Goal: Information Seeking & Learning: Learn about a topic

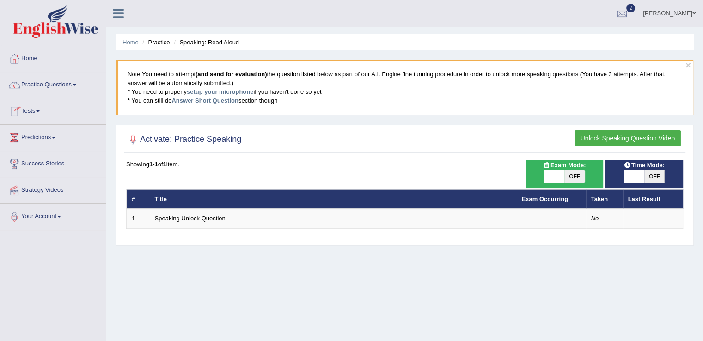
click at [38, 111] on link "Tests" at bounding box center [52, 109] width 105 height 23
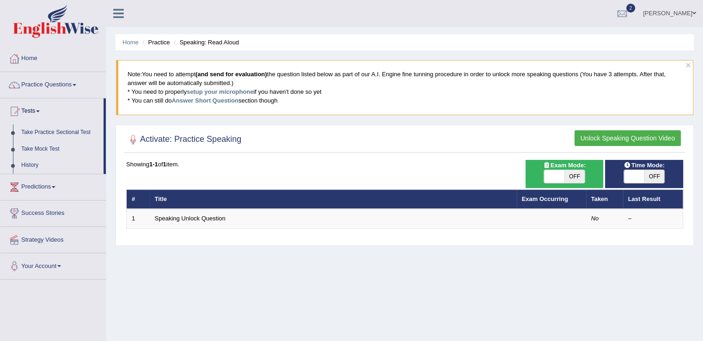
click at [589, 139] on button "Unlock Speaking Question Video" at bounding box center [628, 138] width 106 height 16
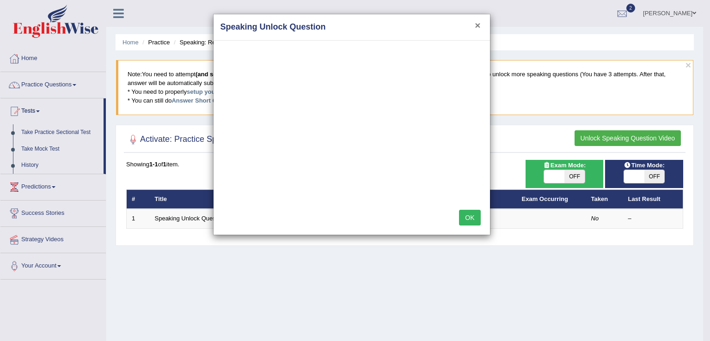
click at [476, 23] on button "×" at bounding box center [478, 25] width 6 height 10
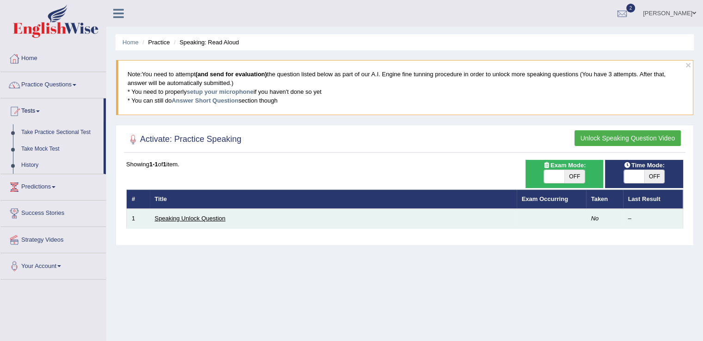
click at [216, 215] on link "Speaking Unlock Question" at bounding box center [190, 218] width 71 height 7
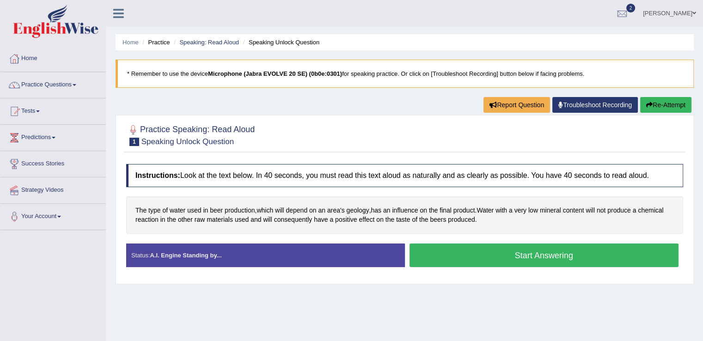
click at [507, 252] on button "Start Answering" at bounding box center [545, 256] width 270 height 24
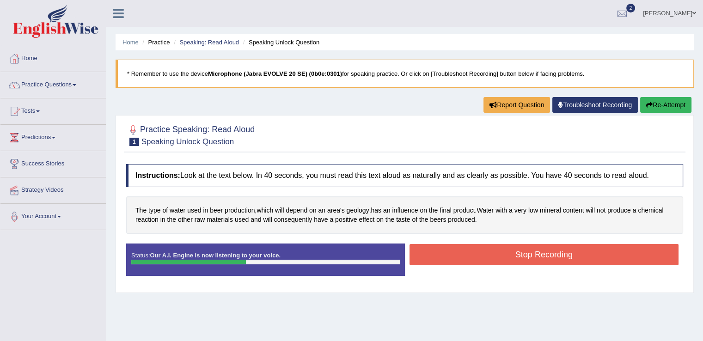
click at [523, 253] on button "Stop Recording" at bounding box center [545, 254] width 270 height 21
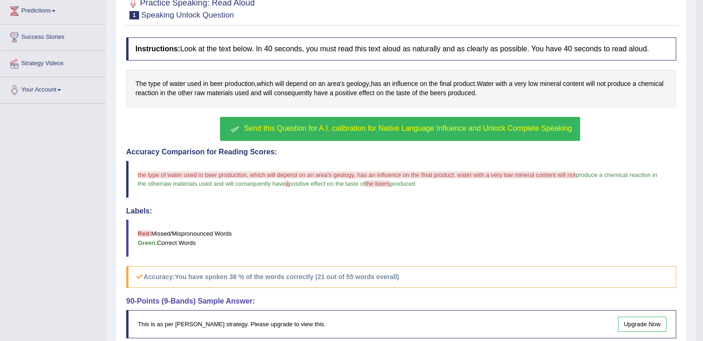
scroll to position [141, 0]
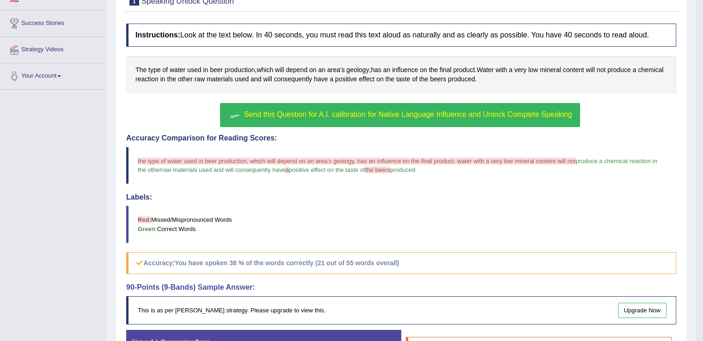
click at [358, 114] on span "Send this Question for A.I. calibration for Native Language Influence and Unloc…" at bounding box center [408, 115] width 328 height 8
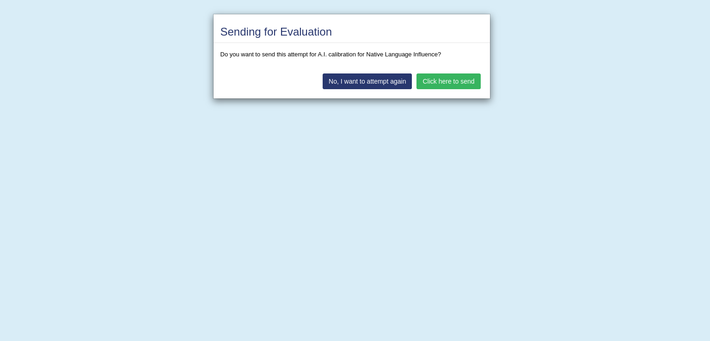
click at [443, 82] on button "Click here to send" at bounding box center [449, 82] width 64 height 16
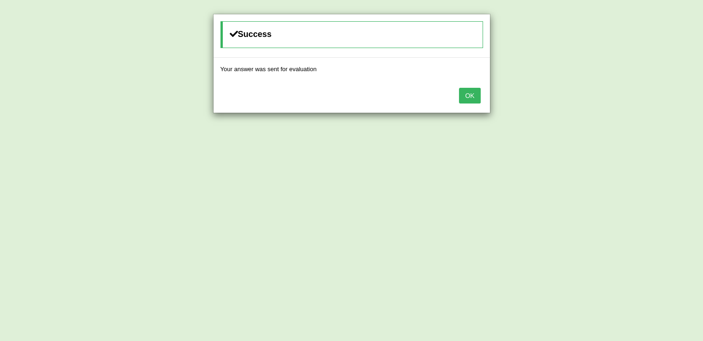
click at [471, 90] on button "OK" at bounding box center [469, 96] width 21 height 16
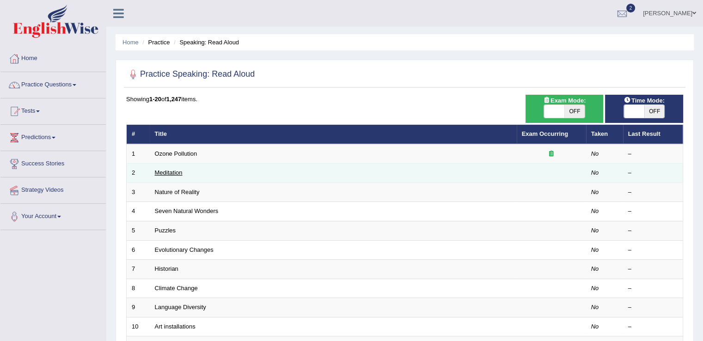
click at [171, 172] on link "Meditation" at bounding box center [169, 172] width 28 height 7
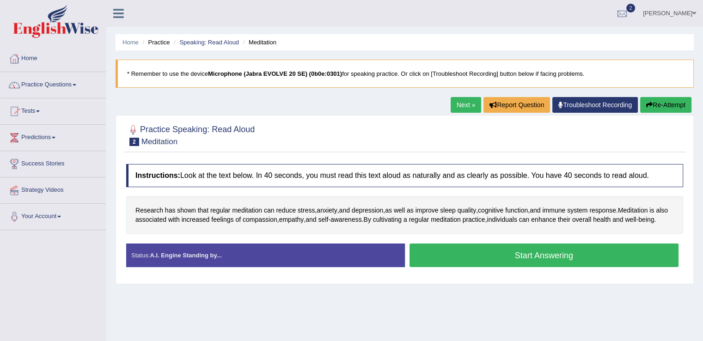
click at [511, 259] on button "Start Answering" at bounding box center [545, 256] width 270 height 24
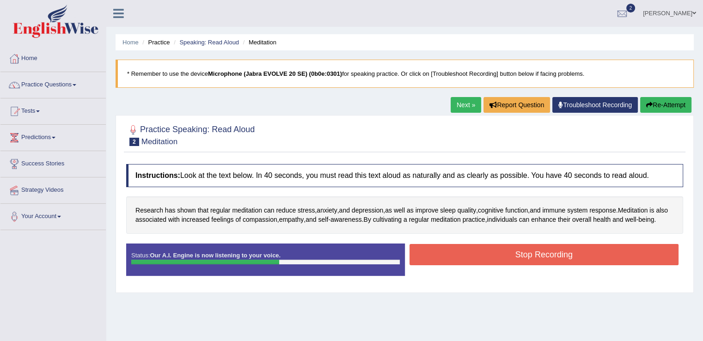
click at [511, 259] on button "Stop Recording" at bounding box center [545, 254] width 270 height 21
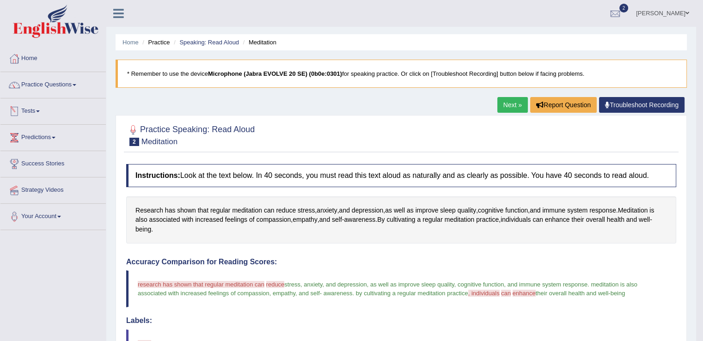
click at [43, 110] on link "Tests" at bounding box center [52, 109] width 105 height 23
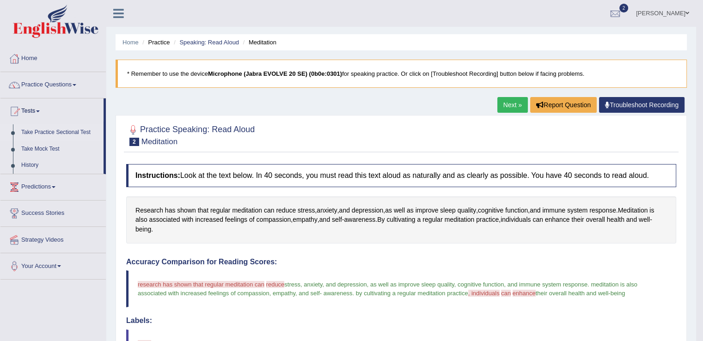
click at [52, 133] on link "Take Practice Sectional Test" at bounding box center [60, 132] width 86 height 17
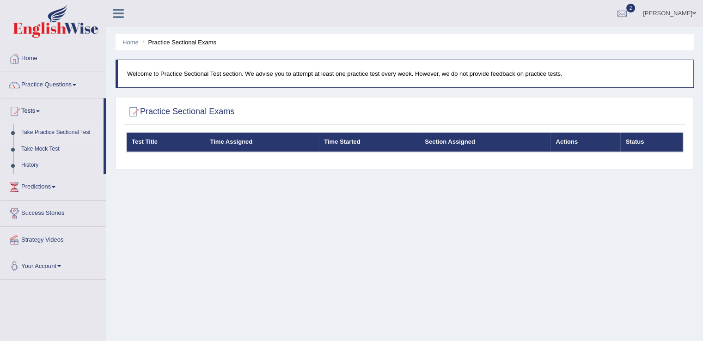
click at [72, 132] on link "Take Practice Sectional Test" at bounding box center [60, 132] width 86 height 17
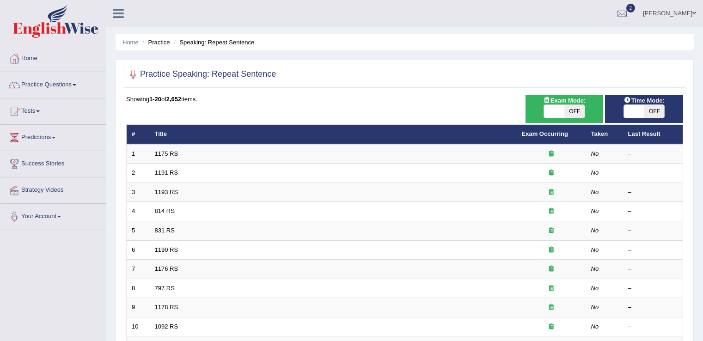
click at [166, 153] on link "1175 RS" at bounding box center [167, 153] width 24 height 7
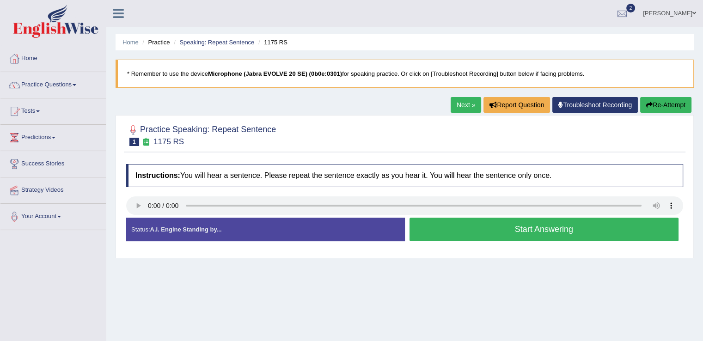
click at [459, 226] on button "Start Answering" at bounding box center [545, 230] width 270 height 24
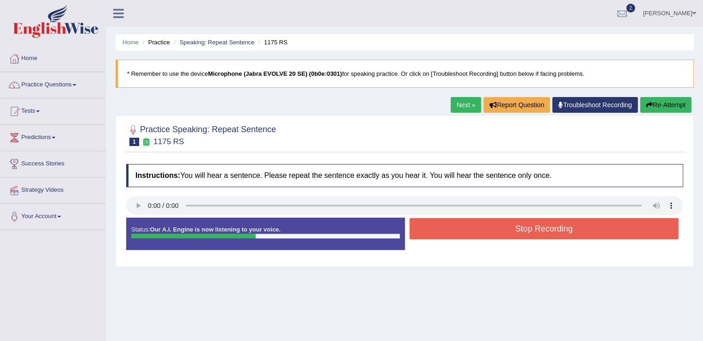
click at [459, 226] on button "Stop Recording" at bounding box center [545, 228] width 270 height 21
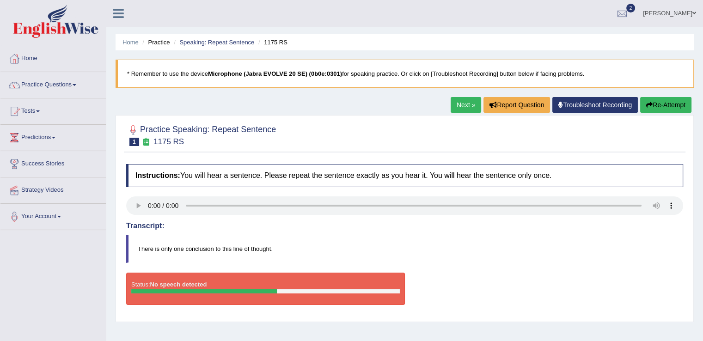
click at [587, 108] on link "Troubleshoot Recording" at bounding box center [596, 105] width 86 height 16
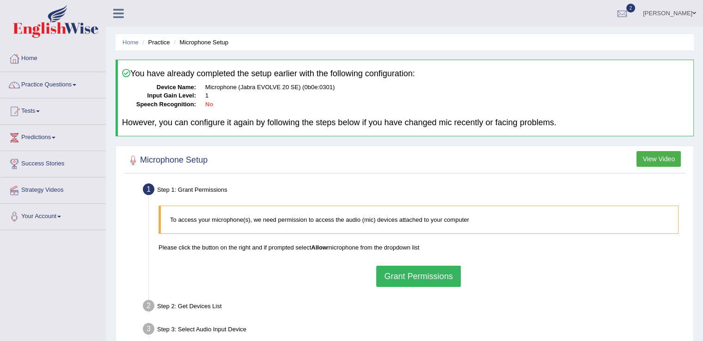
click at [417, 274] on button "Grant Permissions" at bounding box center [418, 276] width 84 height 21
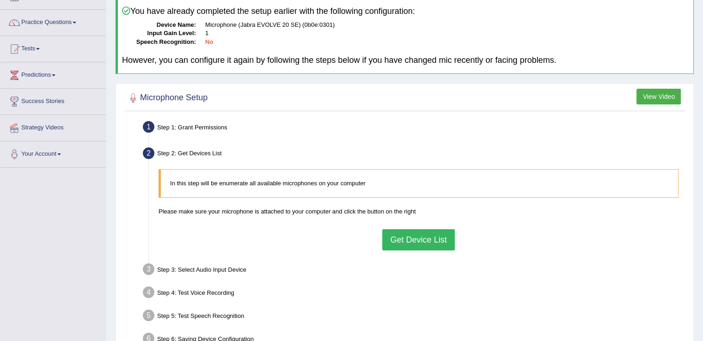
scroll to position [83, 0]
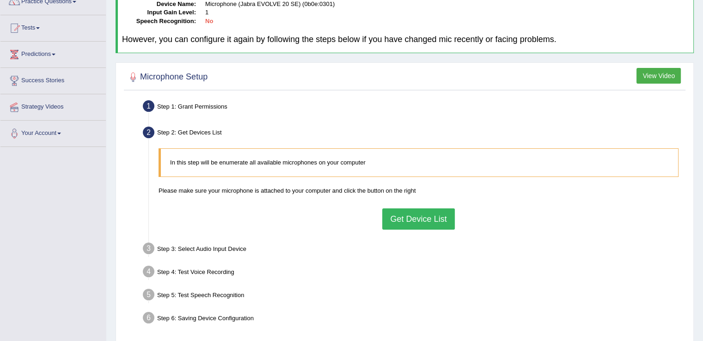
click at [427, 212] on button "Get Device List" at bounding box center [418, 219] width 72 height 21
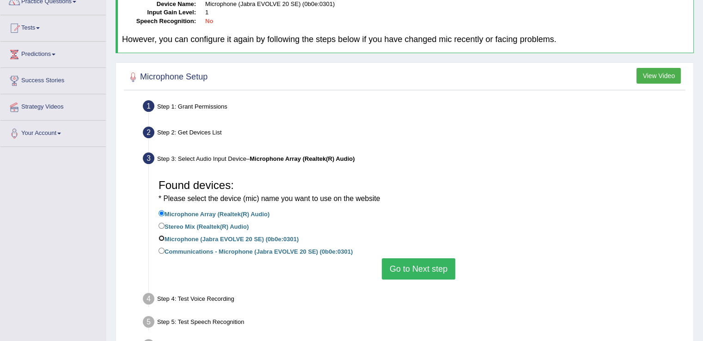
click at [160, 236] on input "Microphone (Jabra EVOLVE 20 SE) (0b0e:0301)" at bounding box center [162, 238] width 6 height 6
radio input "true"
click at [414, 268] on button "Go to Next step" at bounding box center [419, 269] width 74 height 21
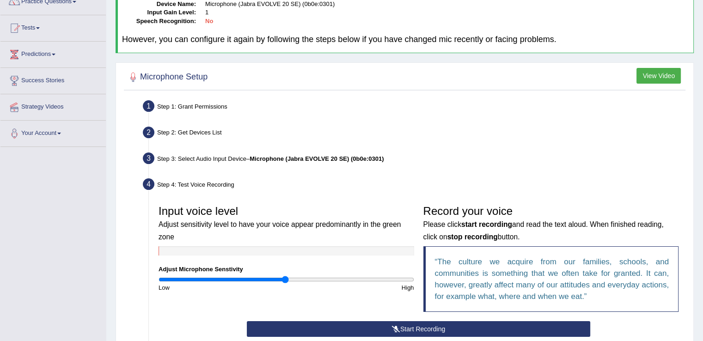
scroll to position [140, 0]
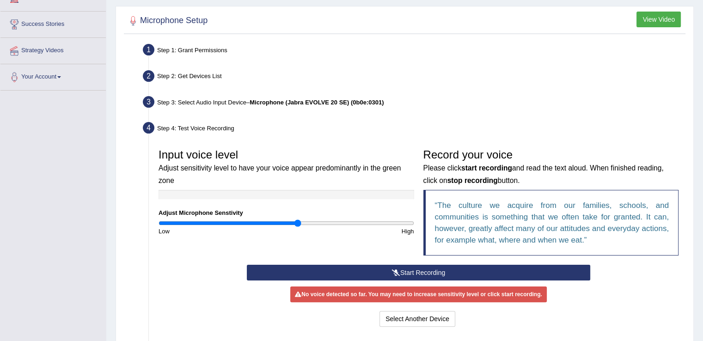
drag, startPoint x: 285, startPoint y: 222, endPoint x: 296, endPoint y: 224, distance: 11.4
click at [296, 224] on input "range" at bounding box center [287, 223] width 256 height 7
click at [416, 273] on button "Start Recording" at bounding box center [419, 273] width 344 height 16
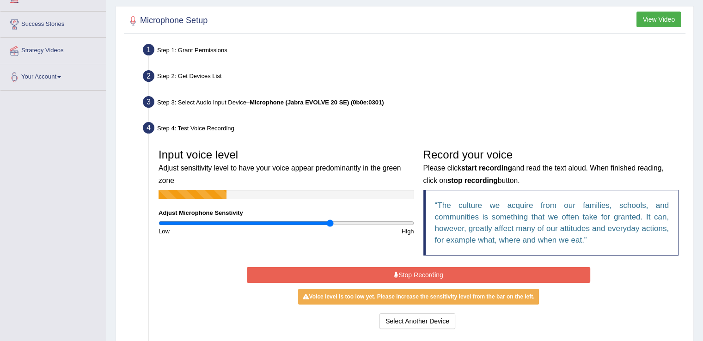
drag, startPoint x: 299, startPoint y: 222, endPoint x: 333, endPoint y: 227, distance: 34.2
click at [333, 227] on input "range" at bounding box center [287, 223] width 256 height 7
click at [399, 272] on button "Stop Recording" at bounding box center [419, 275] width 344 height 16
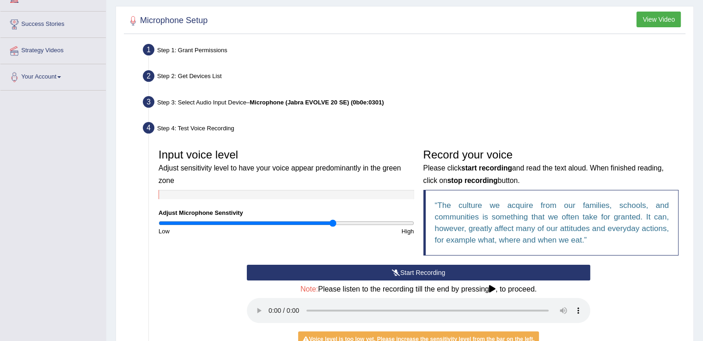
click at [400, 268] on button "Start Recording" at bounding box center [419, 273] width 344 height 16
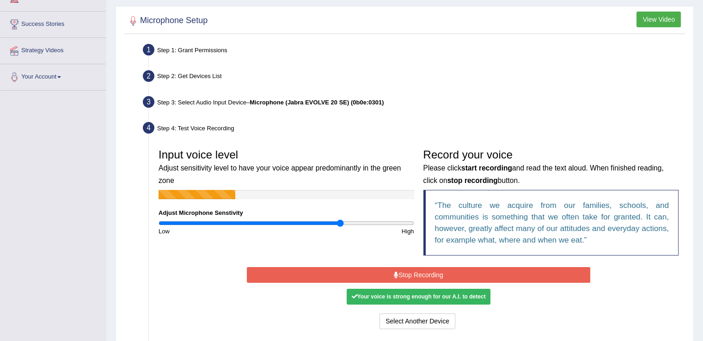
drag, startPoint x: 330, startPoint y: 224, endPoint x: 340, endPoint y: 222, distance: 10.3
type input "1.44"
click at [340, 222] on input "range" at bounding box center [287, 223] width 256 height 7
click at [404, 273] on button "Stop Recording" at bounding box center [419, 275] width 344 height 16
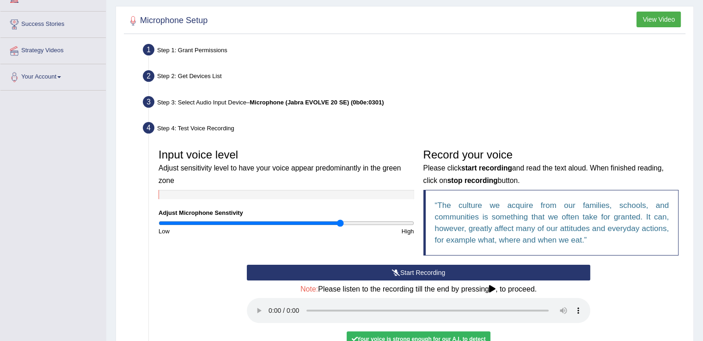
scroll to position [188, 0]
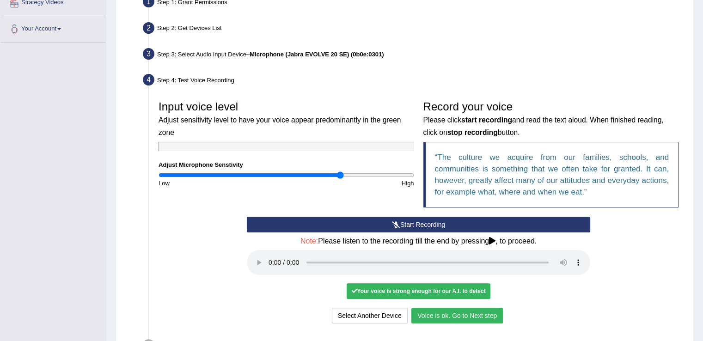
click at [452, 317] on button "Voice is ok. Go to Next step" at bounding box center [458, 316] width 92 height 16
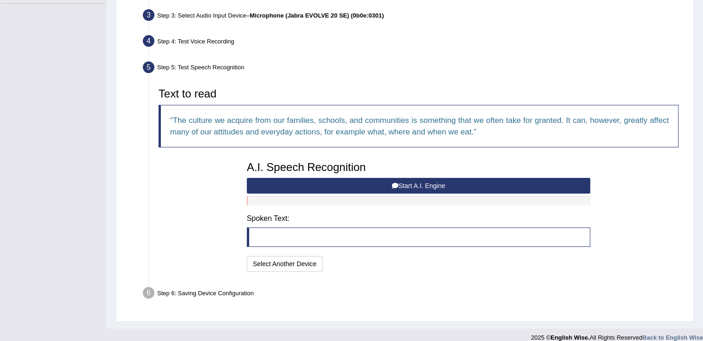
scroll to position [236, 0]
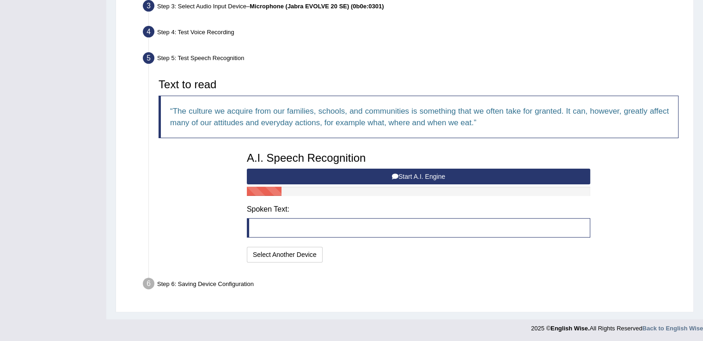
click at [406, 175] on button "Start A.I. Engine" at bounding box center [419, 177] width 344 height 16
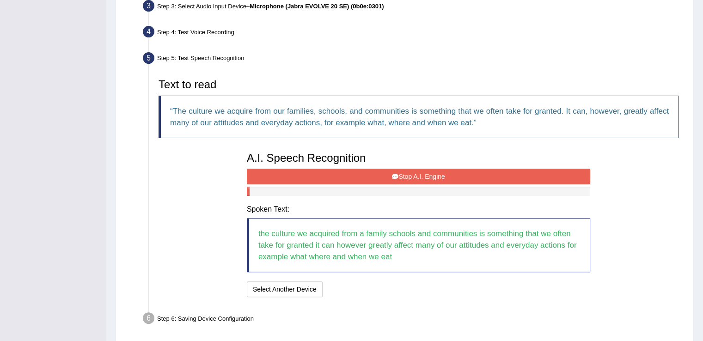
click at [382, 172] on button "Stop A.I. Engine" at bounding box center [419, 177] width 344 height 16
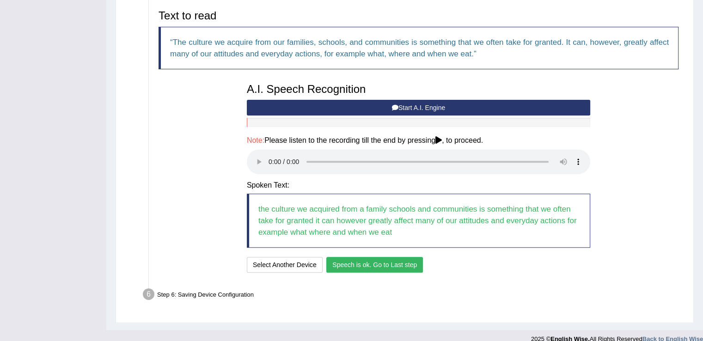
scroll to position [313, 0]
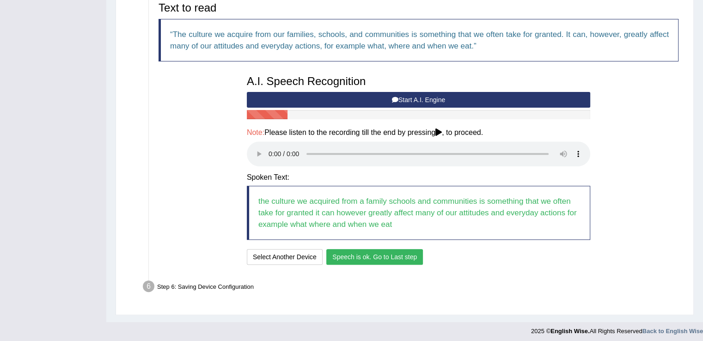
click at [376, 251] on button "Speech is ok. Go to Last step" at bounding box center [374, 257] width 97 height 16
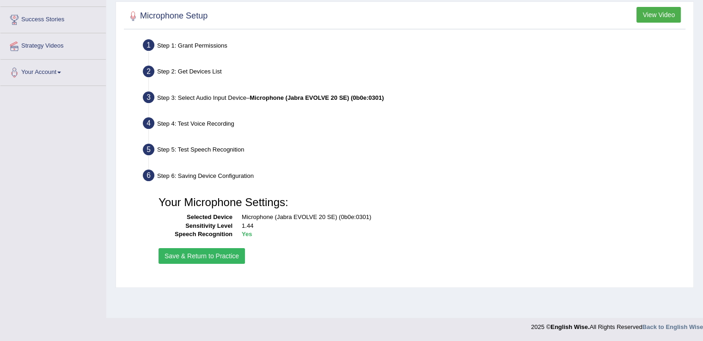
scroll to position [144, 0]
click at [222, 252] on button "Save & Return to Practice" at bounding box center [202, 256] width 86 height 16
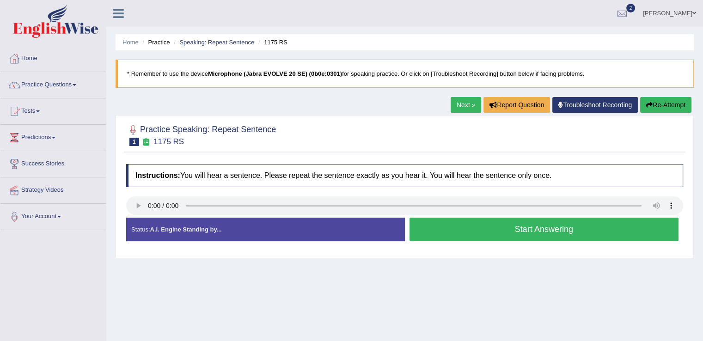
click at [489, 228] on button "Start Answering" at bounding box center [545, 230] width 270 height 24
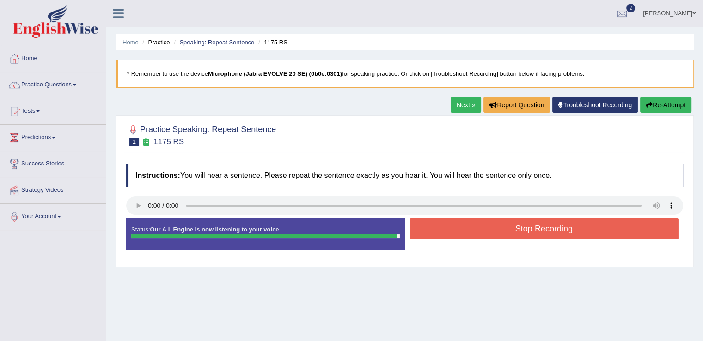
click at [492, 221] on button "Stop Recording" at bounding box center [545, 228] width 270 height 21
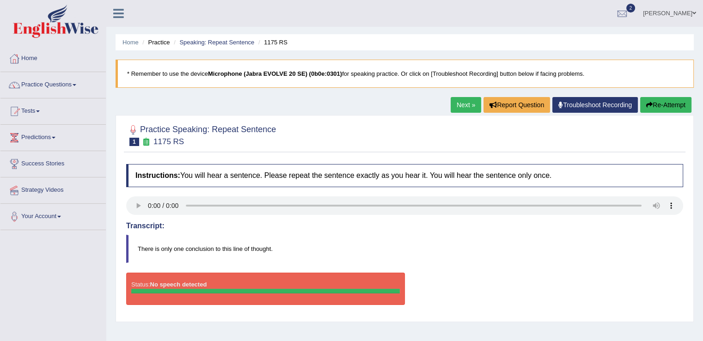
click at [467, 103] on link "Next »" at bounding box center [466, 105] width 31 height 16
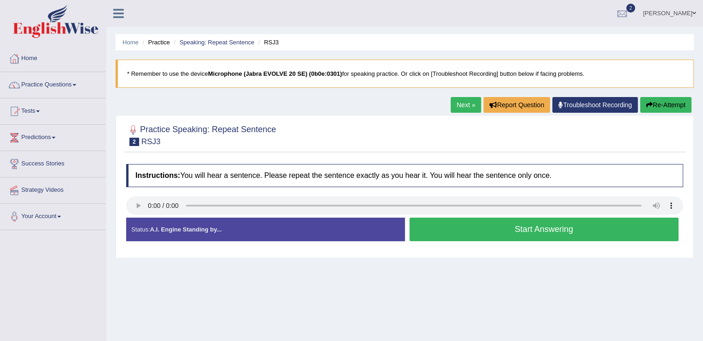
click at [514, 222] on button "Start Answering" at bounding box center [545, 230] width 270 height 24
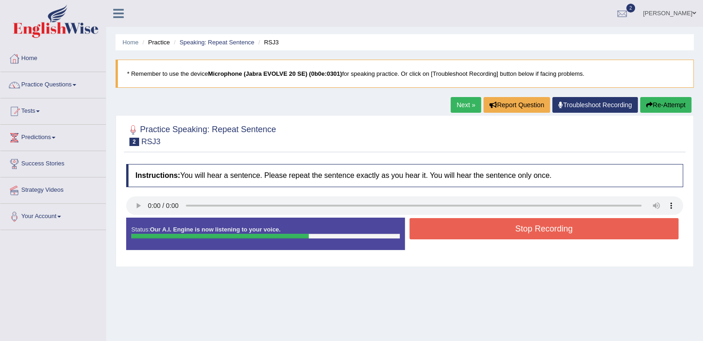
click at [514, 222] on button "Stop Recording" at bounding box center [545, 228] width 270 height 21
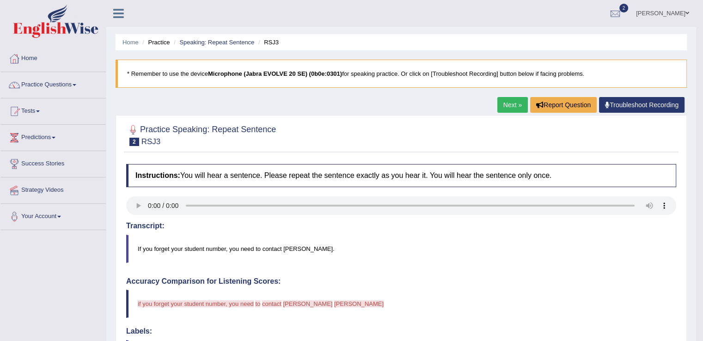
click at [76, 84] on span at bounding box center [75, 85] width 4 height 2
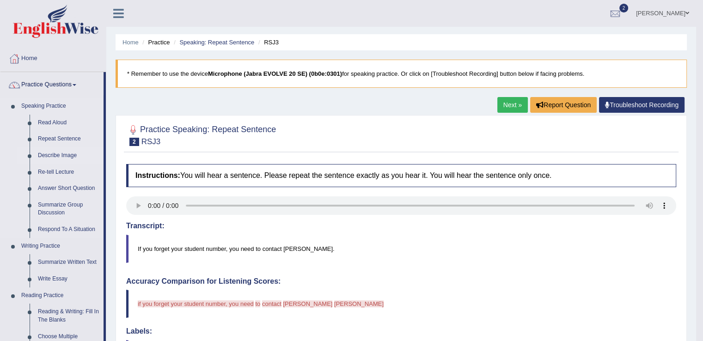
click at [59, 153] on link "Describe Image" at bounding box center [69, 156] width 70 height 17
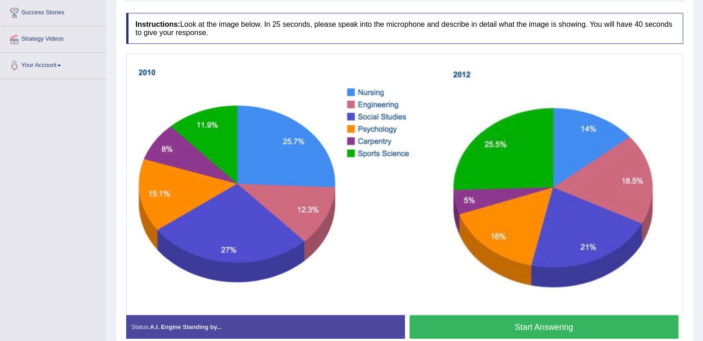
scroll to position [160, 0]
